Goal: Information Seeking & Learning: Learn about a topic

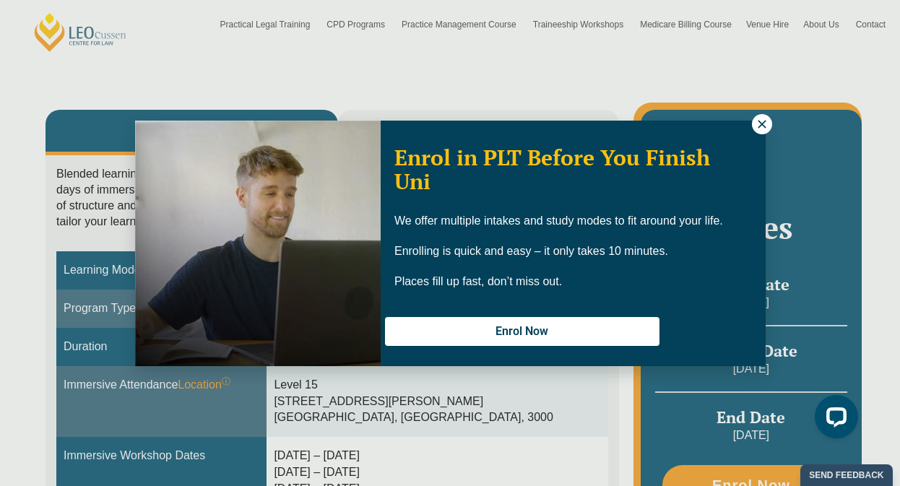
click at [763, 123] on icon at bounding box center [762, 124] width 8 height 8
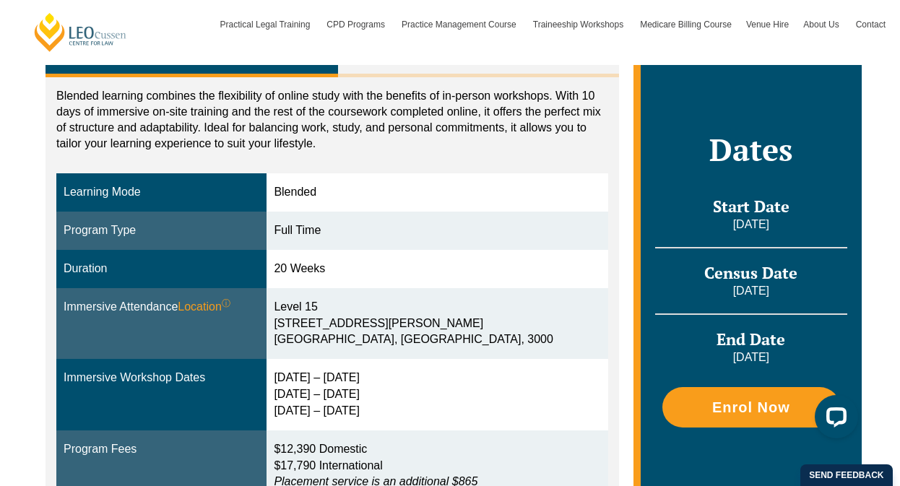
scroll to position [312, 0]
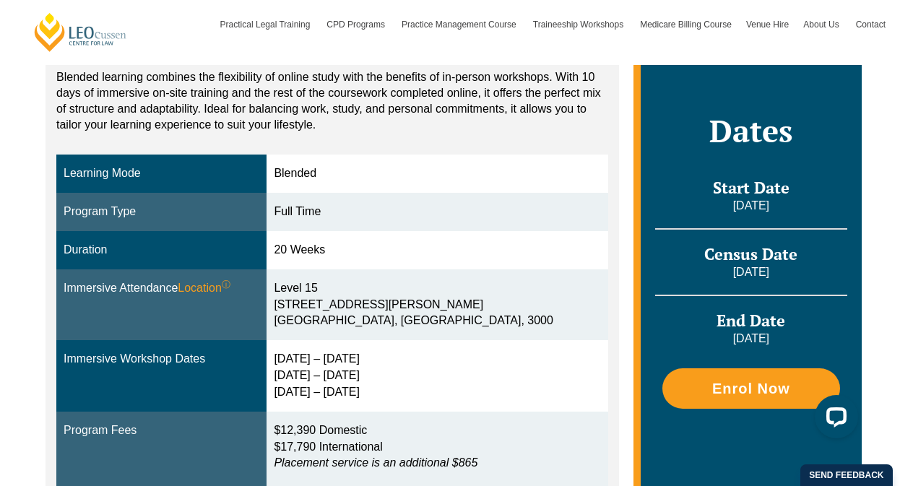
click at [383, 316] on div "Level 15 15 William Street Melbourne, Victoria, 3000" at bounding box center [437, 305] width 327 height 50
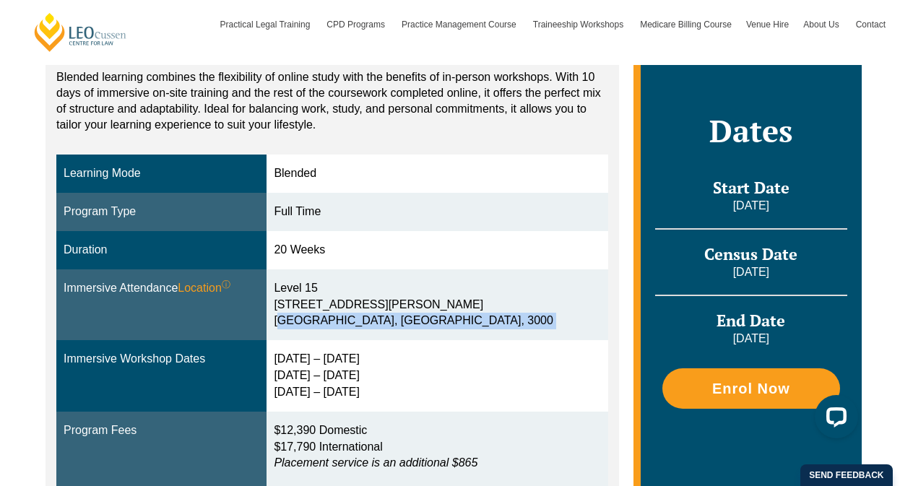
click at [383, 316] on div "Level 15 15 William Street Melbourne, Victoria, 3000" at bounding box center [437, 305] width 327 height 50
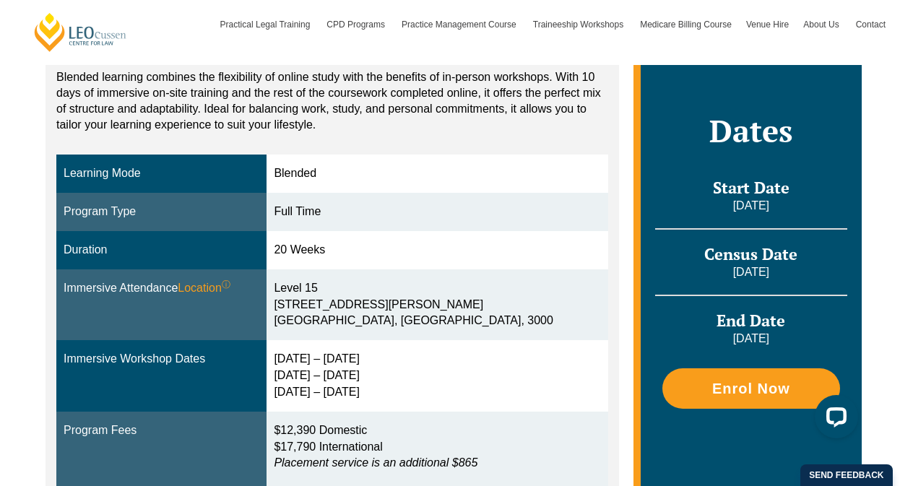
click at [383, 344] on td "23 – 26 Feb 2026 5 – 7 May 2026 23 – 25 Jun 2026" at bounding box center [437, 376] width 341 height 72
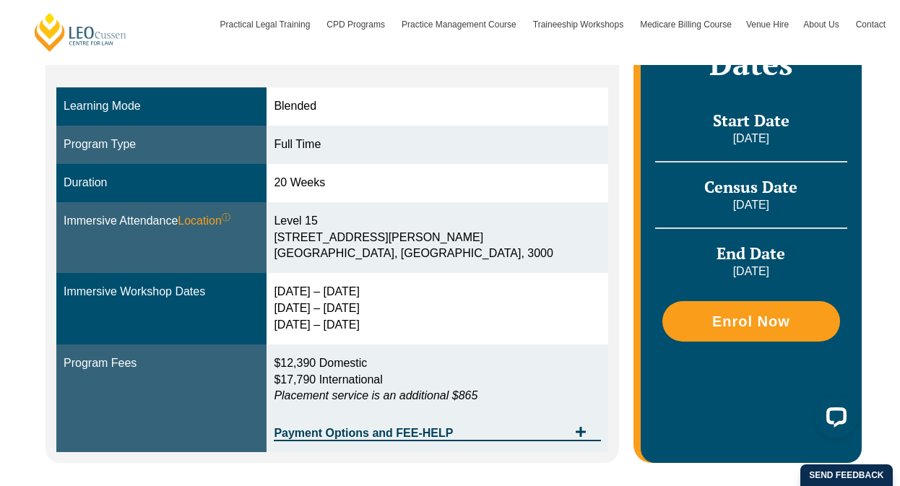
scroll to position [402, 0]
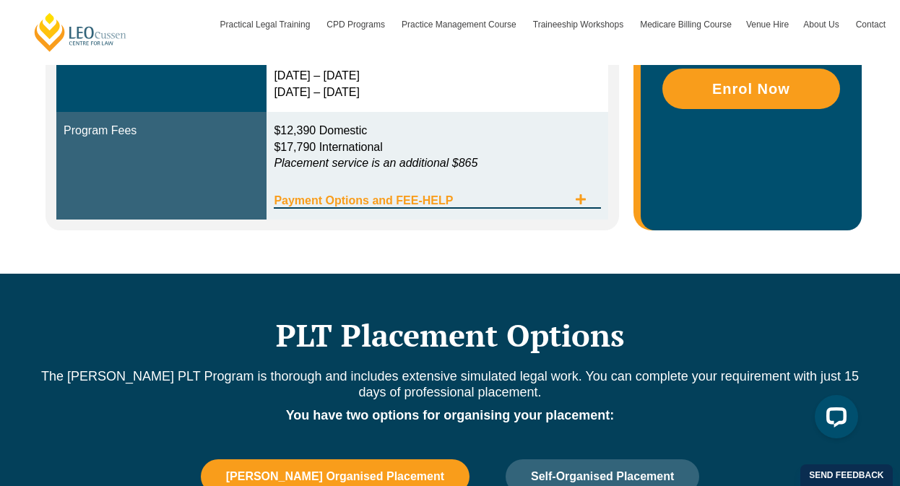
click at [380, 197] on span "Payment Options and FEE-HELP" at bounding box center [420, 201] width 293 height 12
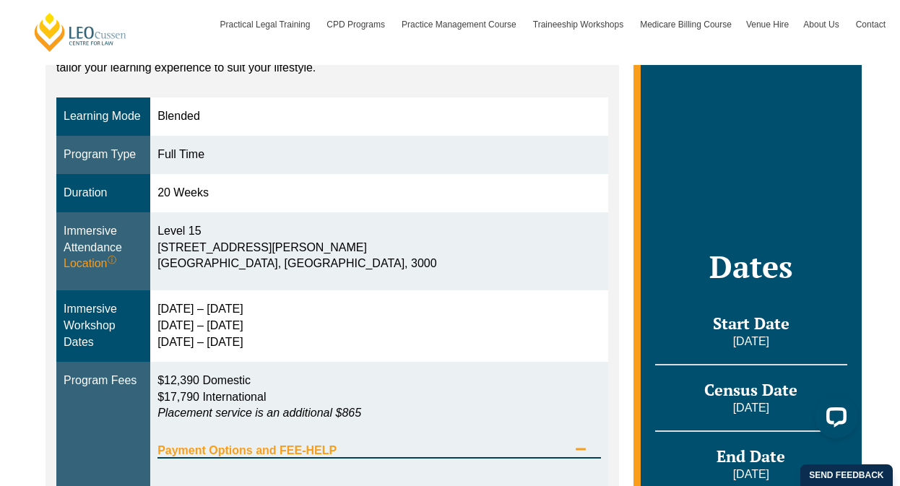
scroll to position [238, 0]
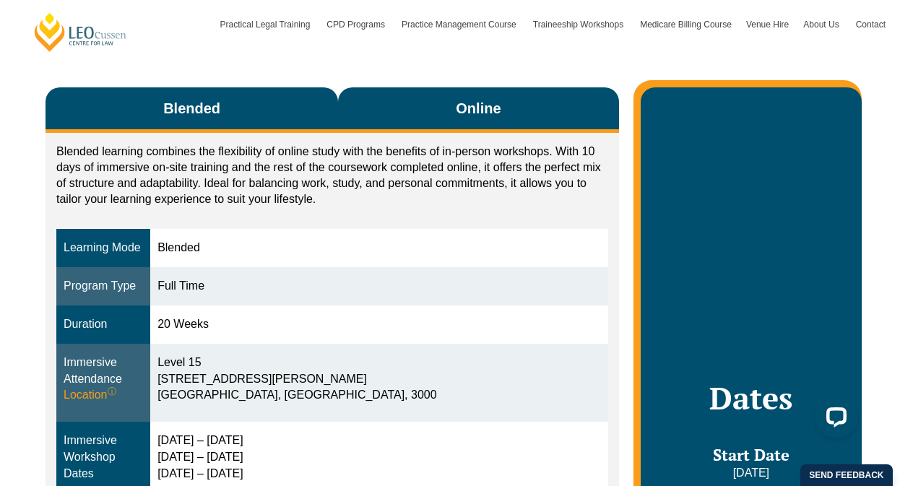
click at [506, 95] on button "Online" at bounding box center [478, 110] width 281 height 46
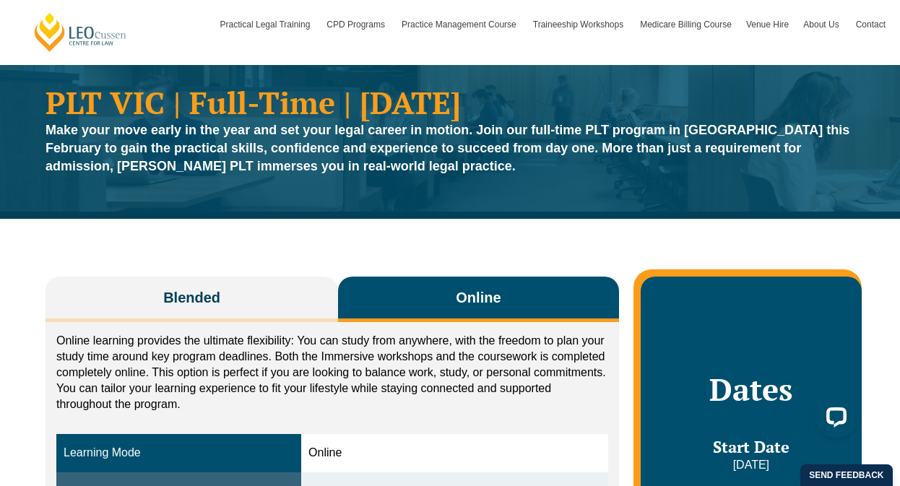
scroll to position [0, 0]
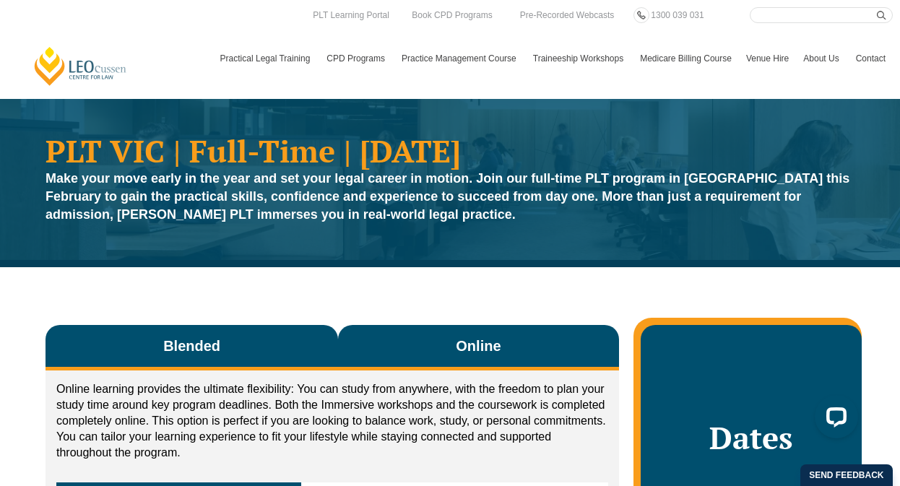
click at [227, 331] on button "Blended" at bounding box center [192, 348] width 293 height 46
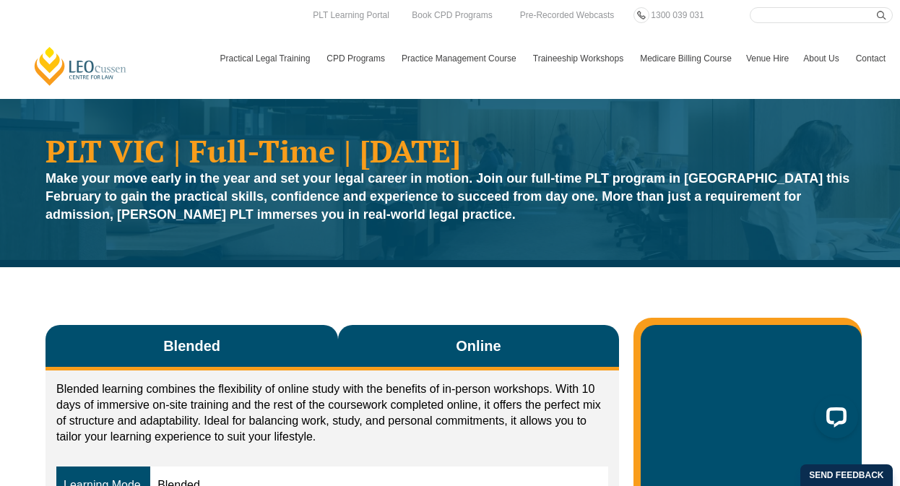
click at [364, 348] on button "Online" at bounding box center [478, 348] width 281 height 46
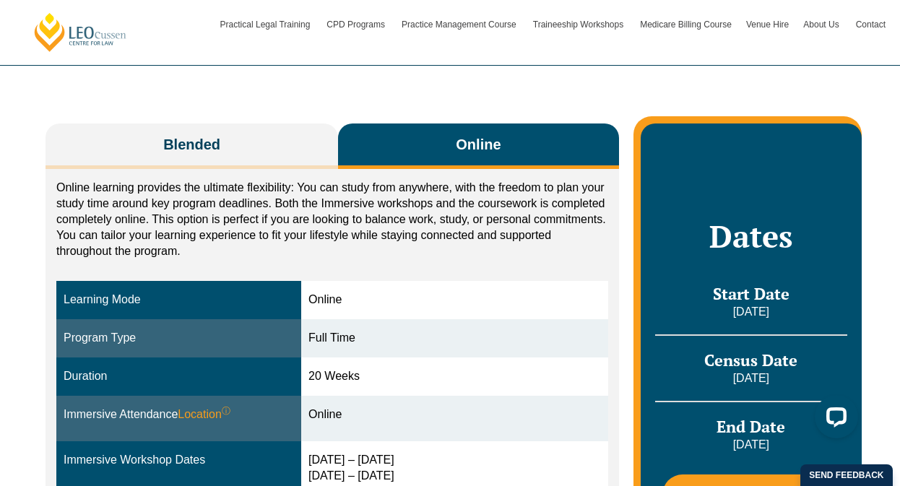
scroll to position [283, 0]
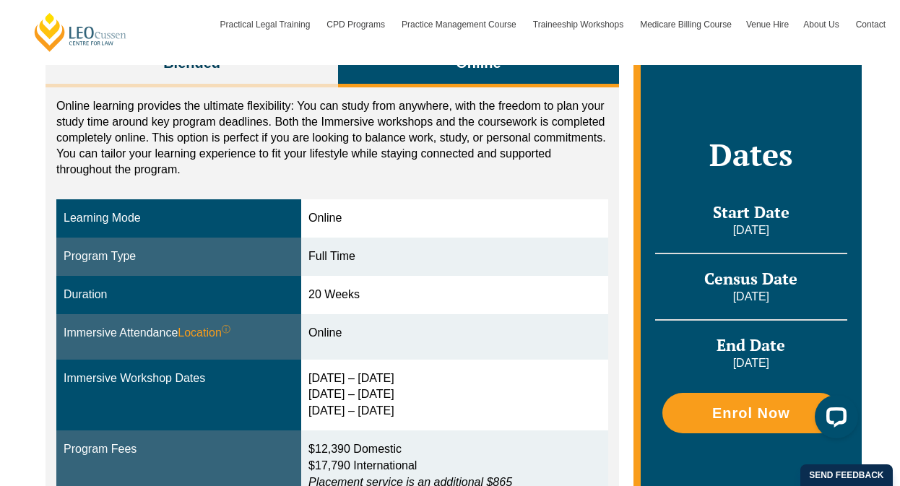
click at [755, 239] on div "Start Date 16 February 2026" at bounding box center [751, 228] width 192 height 52
click at [430, 185] on div "Online learning provides the ultimate flexibility: You can study from anywhere,…" at bounding box center [333, 318] width 574 height 462
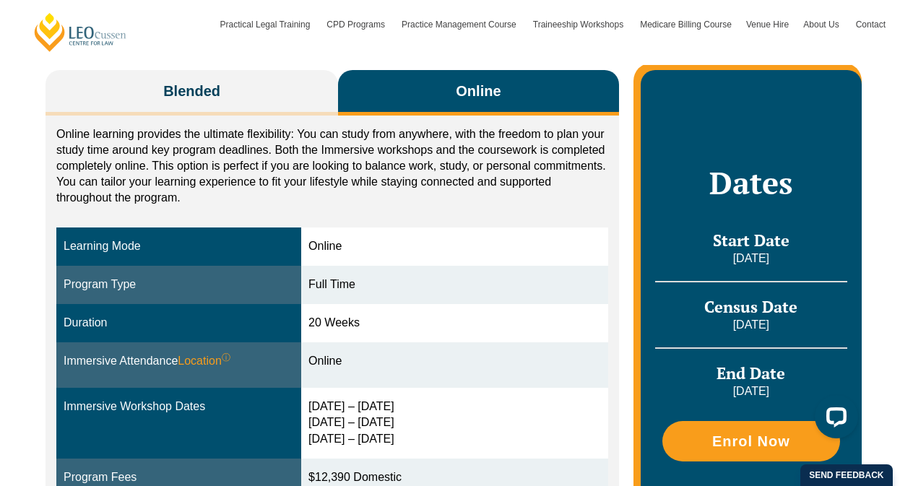
scroll to position [230, 0]
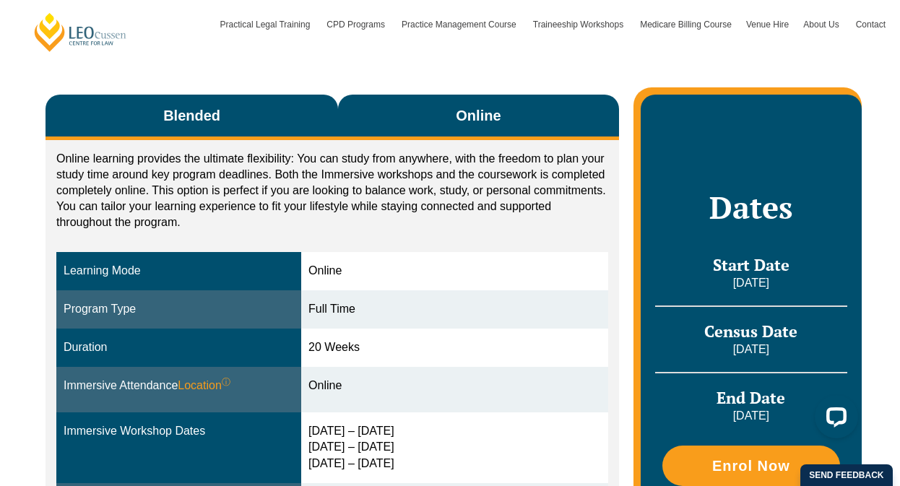
click at [229, 109] on button "Blended" at bounding box center [192, 118] width 293 height 46
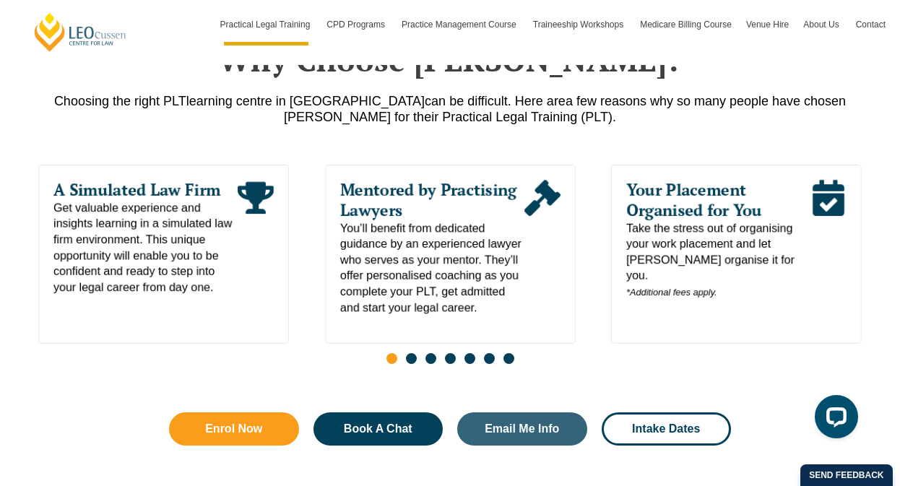
scroll to position [1140, 0]
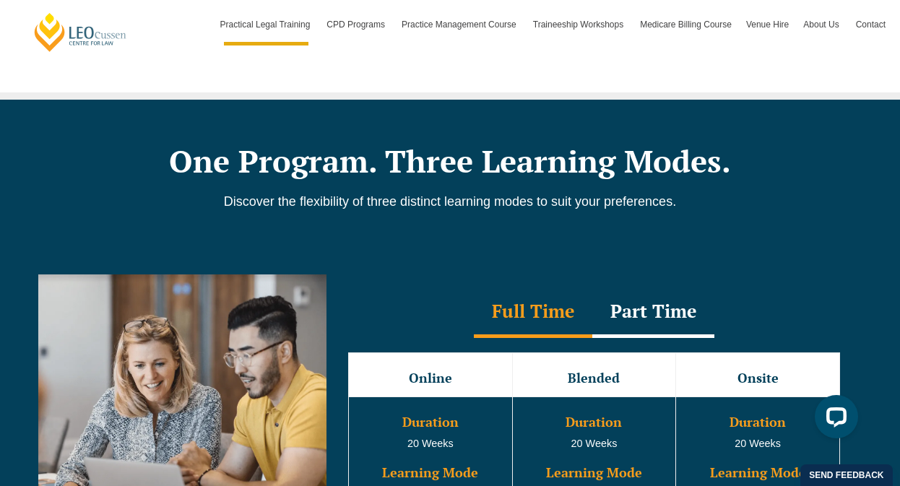
click at [637, 306] on div "Part Time" at bounding box center [653, 313] width 122 height 51
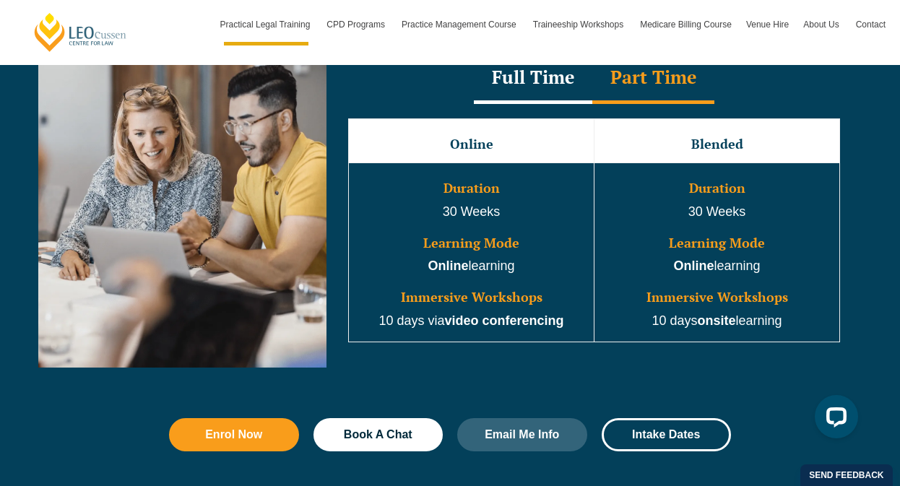
scroll to position [1326, 0]
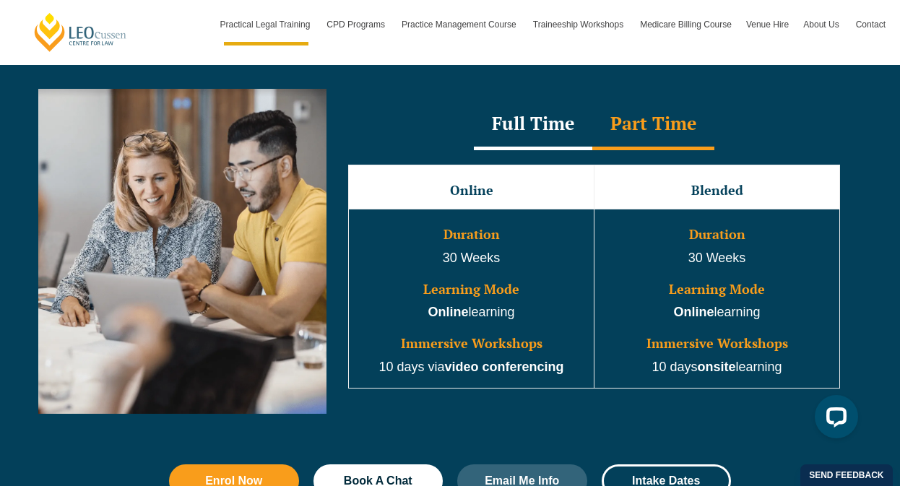
click at [544, 103] on div "Full Time Part Time Full Time Online Blended Onsite Duration 20 Weeks Learning …" at bounding box center [594, 251] width 535 height 325
click at [544, 129] on div "Full Time" at bounding box center [533, 125] width 118 height 51
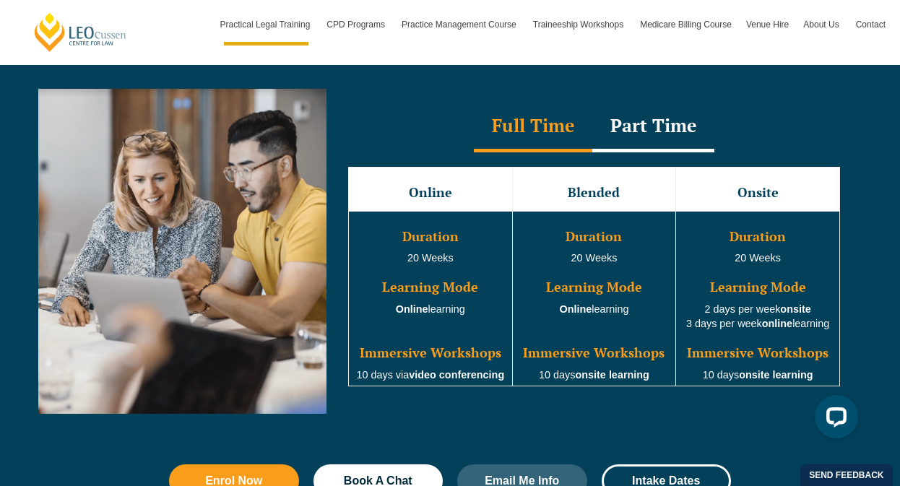
click at [541, 375] on td "Duration 20 Weeks Learning Mode Online learning Immersive Workshops 10 days ons…" at bounding box center [594, 299] width 164 height 176
click at [557, 376] on td "Duration 20 Weeks Learning Mode Online learning Immersive Workshops 10 days ons…" at bounding box center [594, 299] width 164 height 176
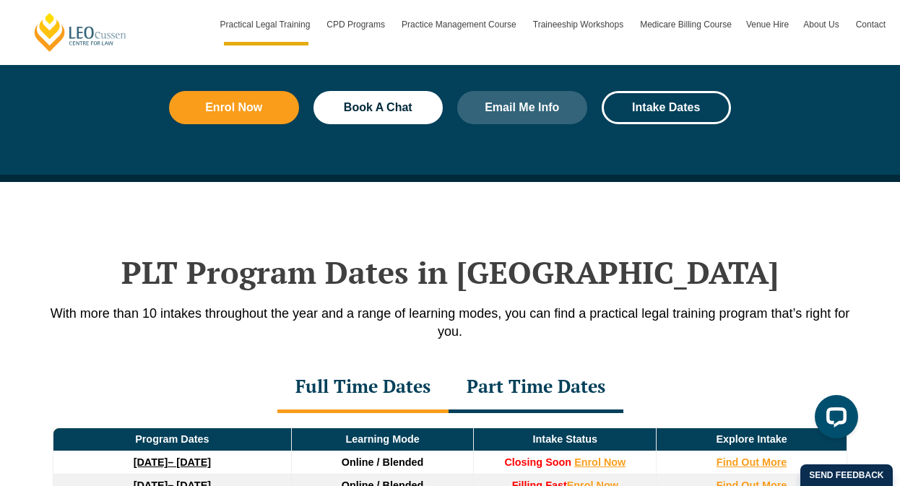
scroll to position [1691, 0]
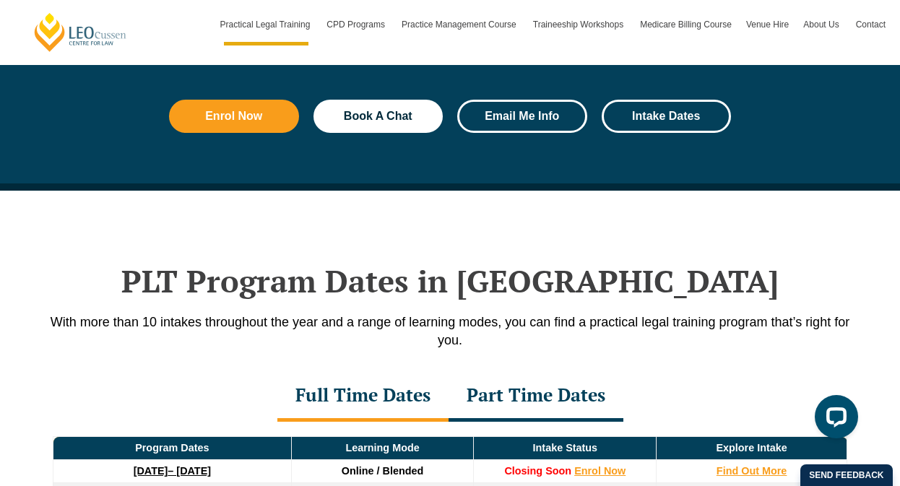
click at [524, 126] on link "Email Me Info" at bounding box center [522, 116] width 130 height 33
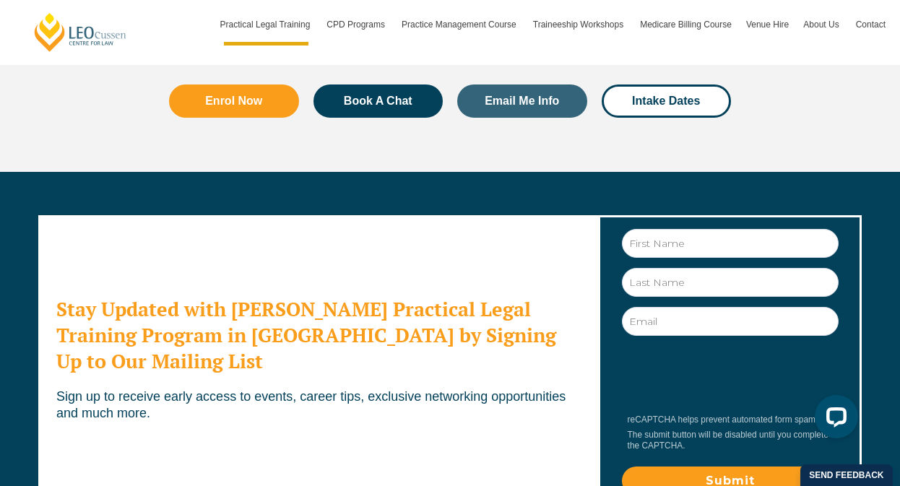
scroll to position [7829, 0]
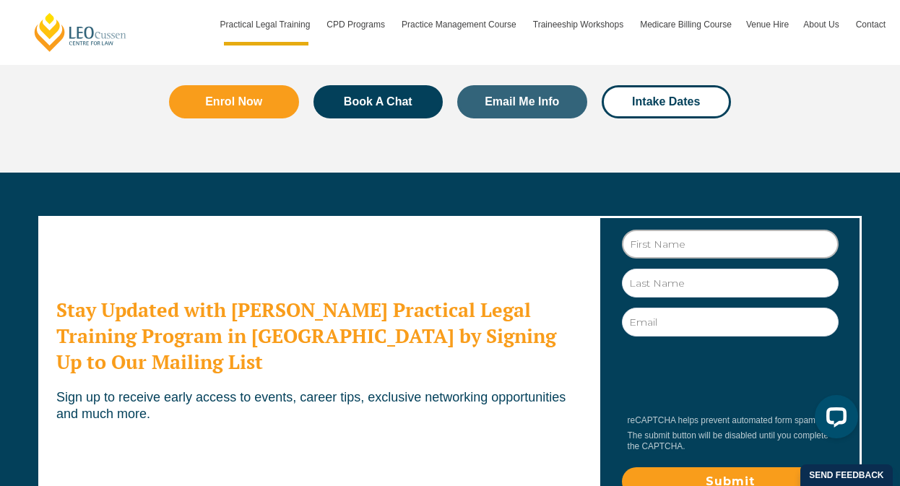
click at [680, 230] on input "First Name" at bounding box center [730, 244] width 217 height 29
type input "Mialily"
type input "Basile"
type input "mialilybasile@gmail.com"
click at [680, 230] on input "Mialily" at bounding box center [730, 244] width 217 height 29
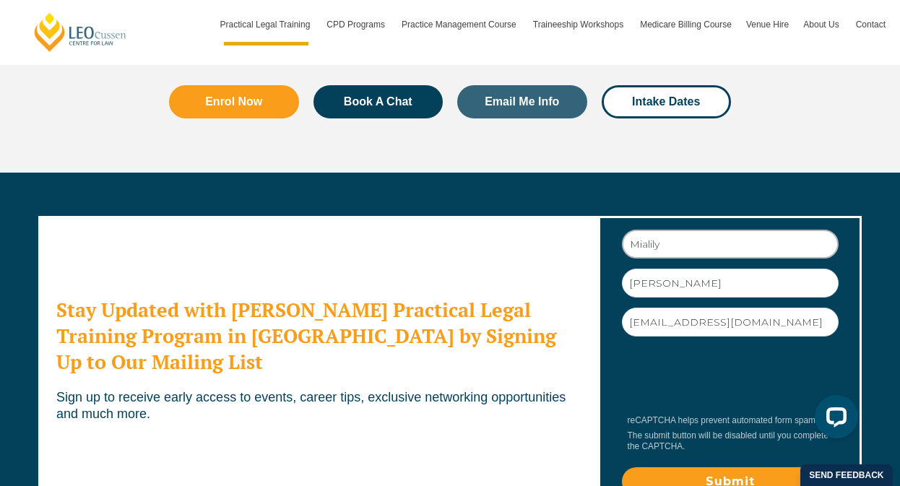
click at [680, 230] on input "Mialily" at bounding box center [730, 244] width 217 height 29
type input "Mia"
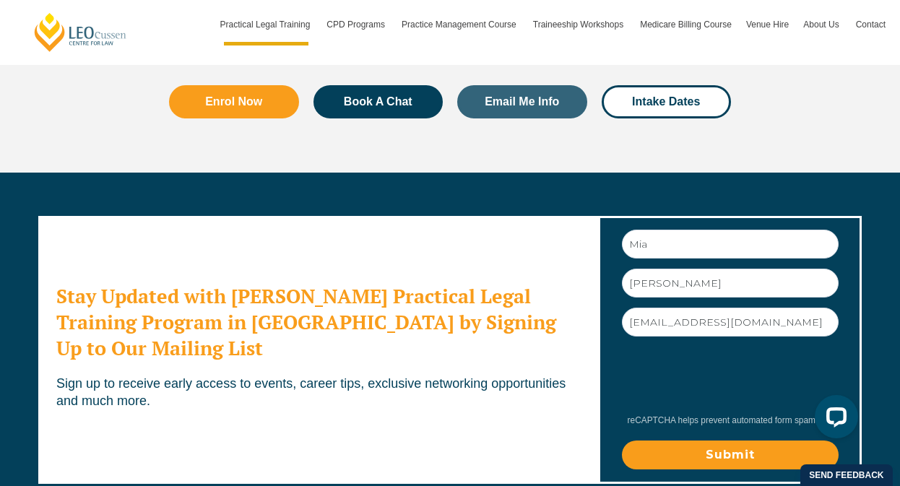
click at [694, 441] on input "Submit" at bounding box center [730, 455] width 217 height 29
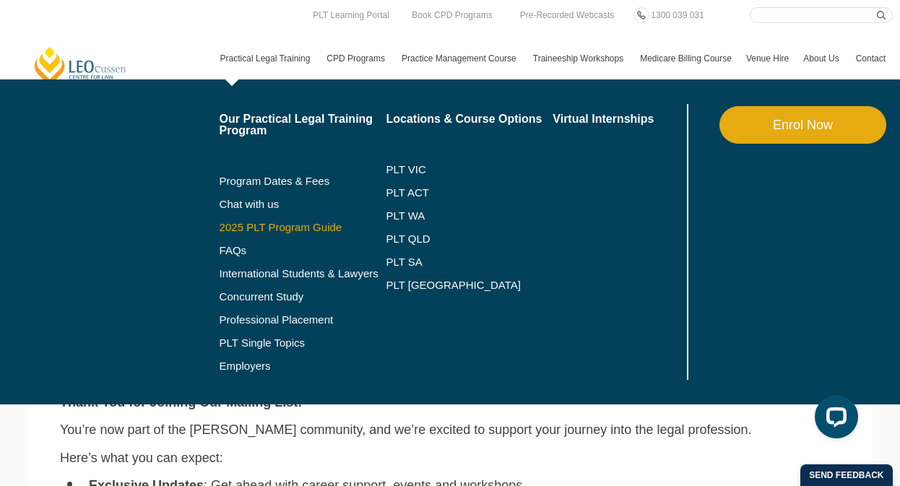
click at [302, 229] on link "2025 PLT Program Guide" at bounding box center [285, 228] width 131 height 12
